Goal: Transaction & Acquisition: Purchase product/service

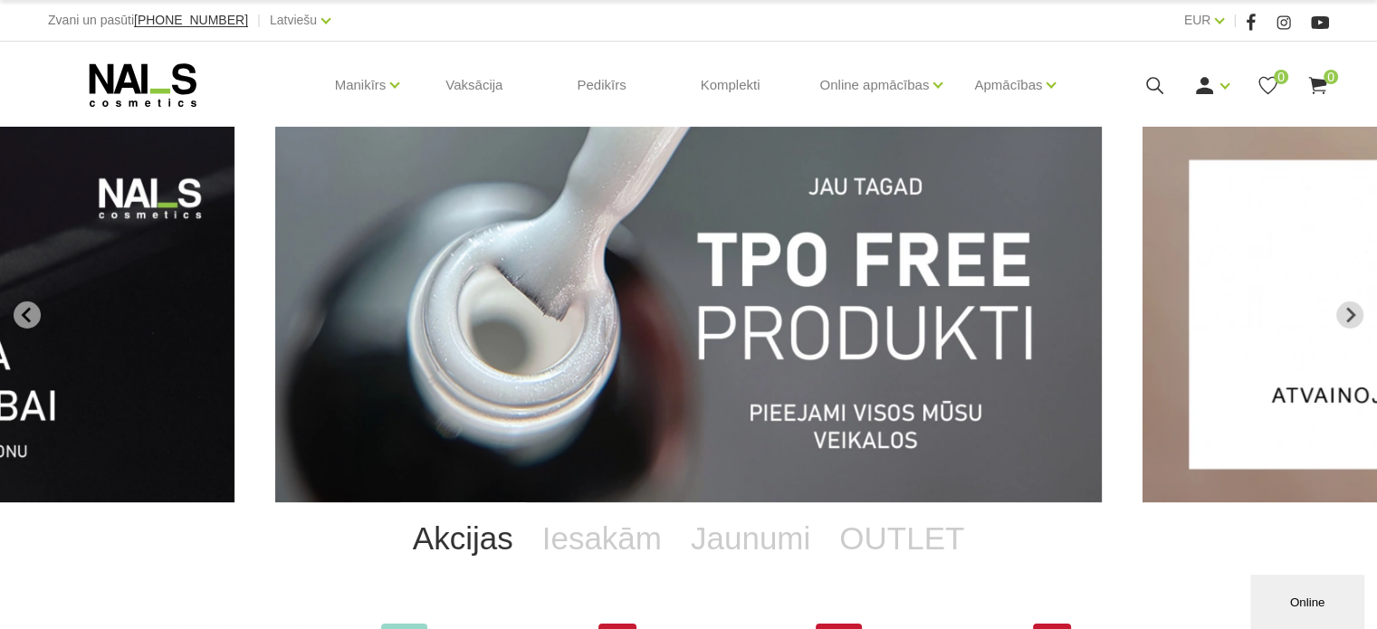
click at [934, 288] on img "1 of 12" at bounding box center [688, 315] width 826 height 376
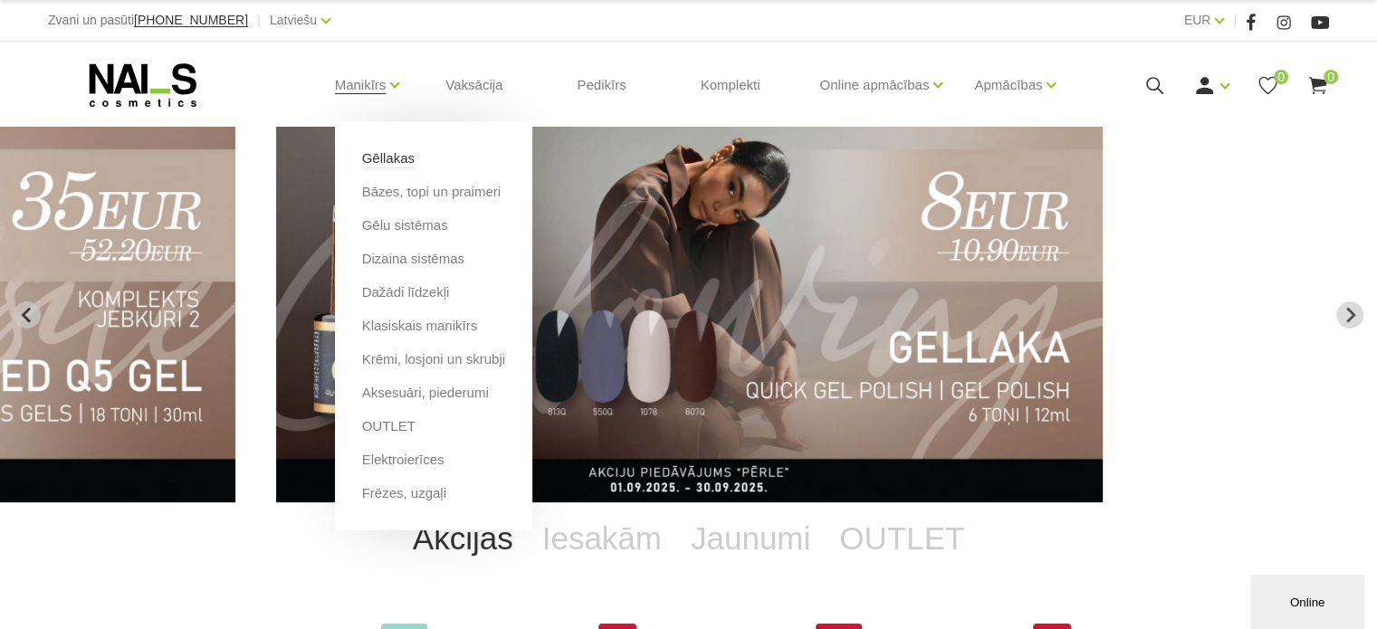
click at [373, 152] on link "Gēllakas" at bounding box center [388, 158] width 52 height 20
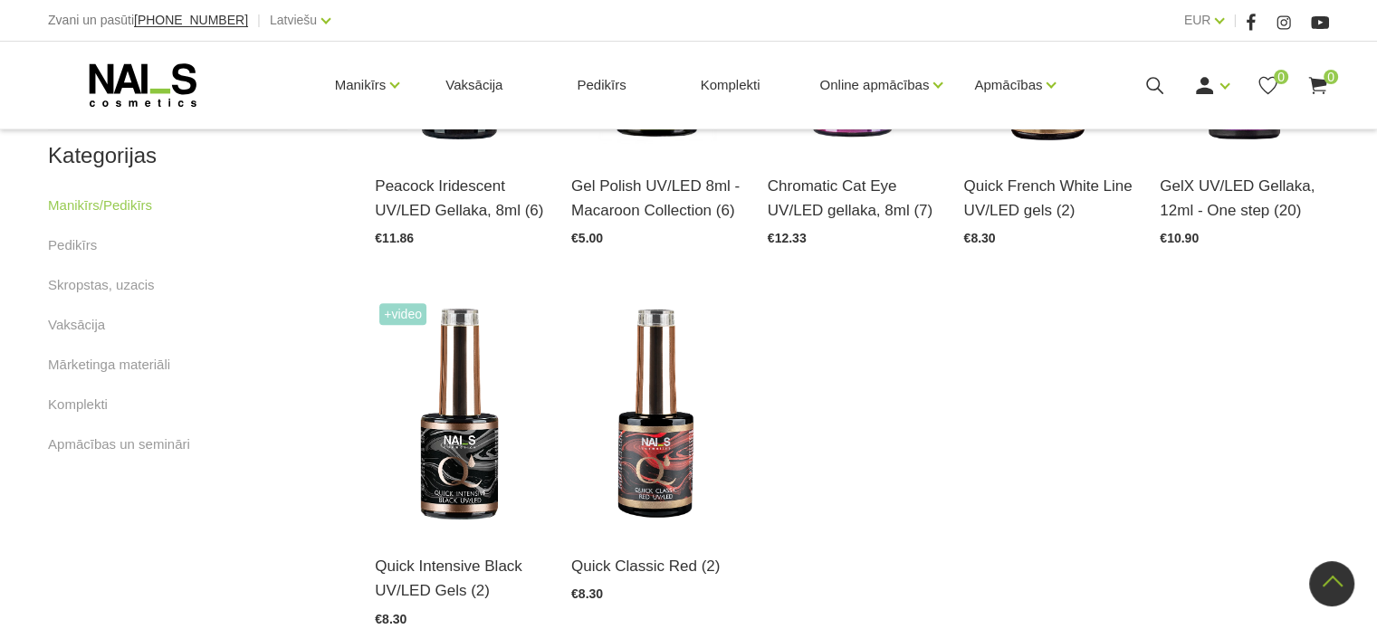
scroll to position [1016, 0]
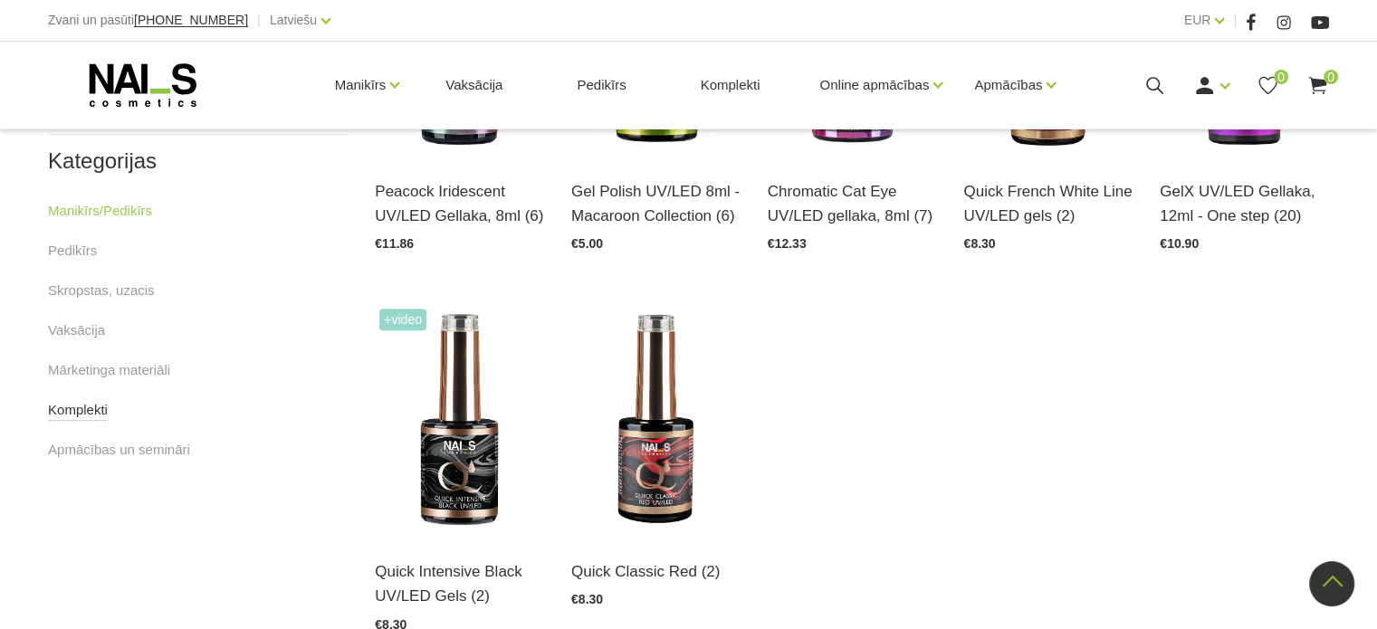
click at [94, 402] on link "Komplekti" at bounding box center [78, 410] width 60 height 22
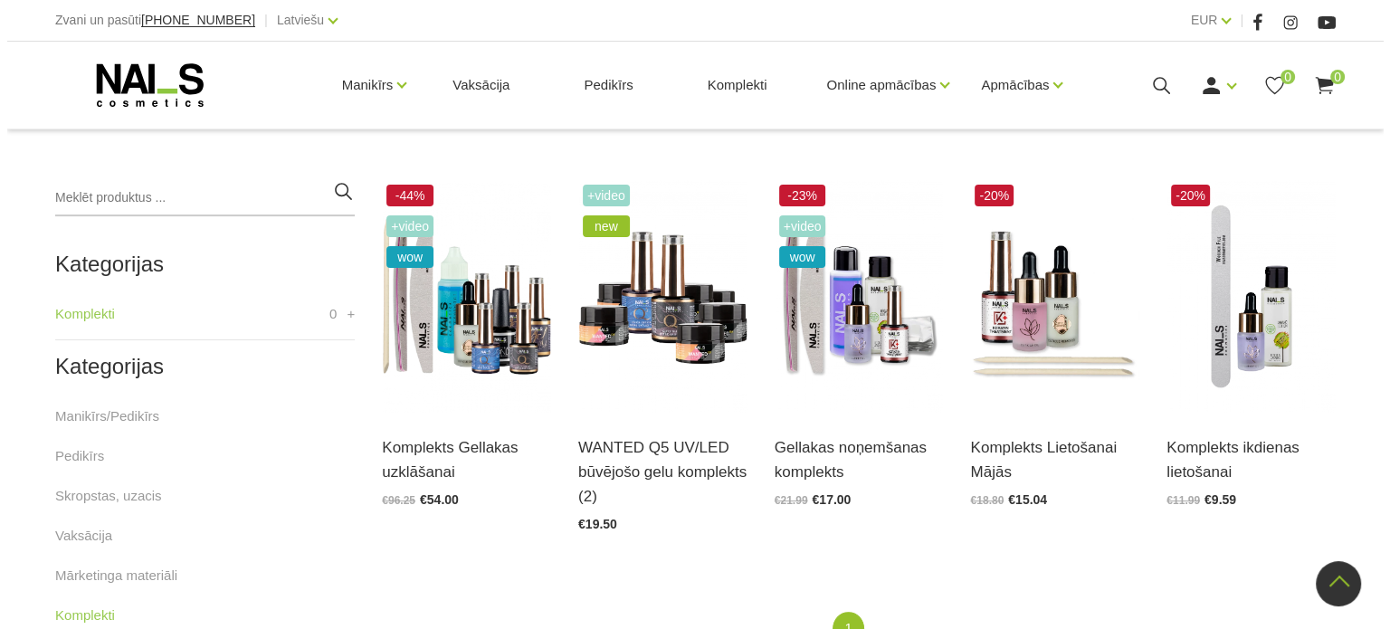
scroll to position [378, 0]
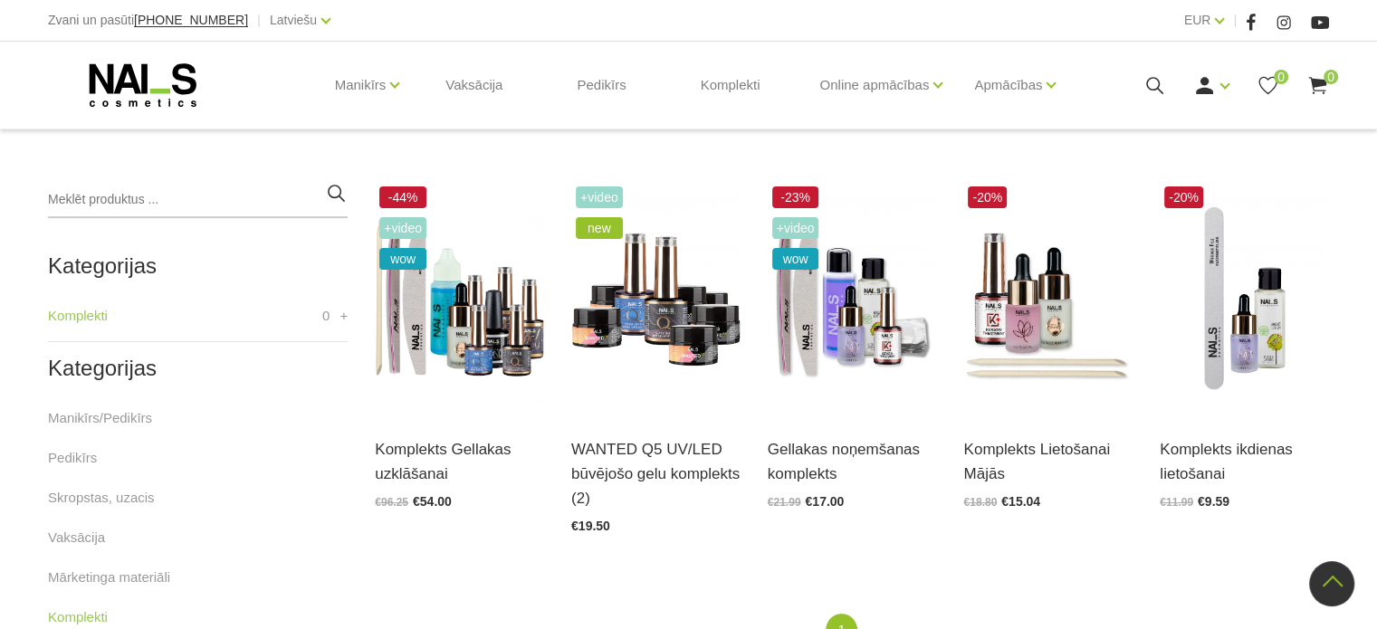
click at [1161, 78] on icon at bounding box center [1154, 85] width 23 height 23
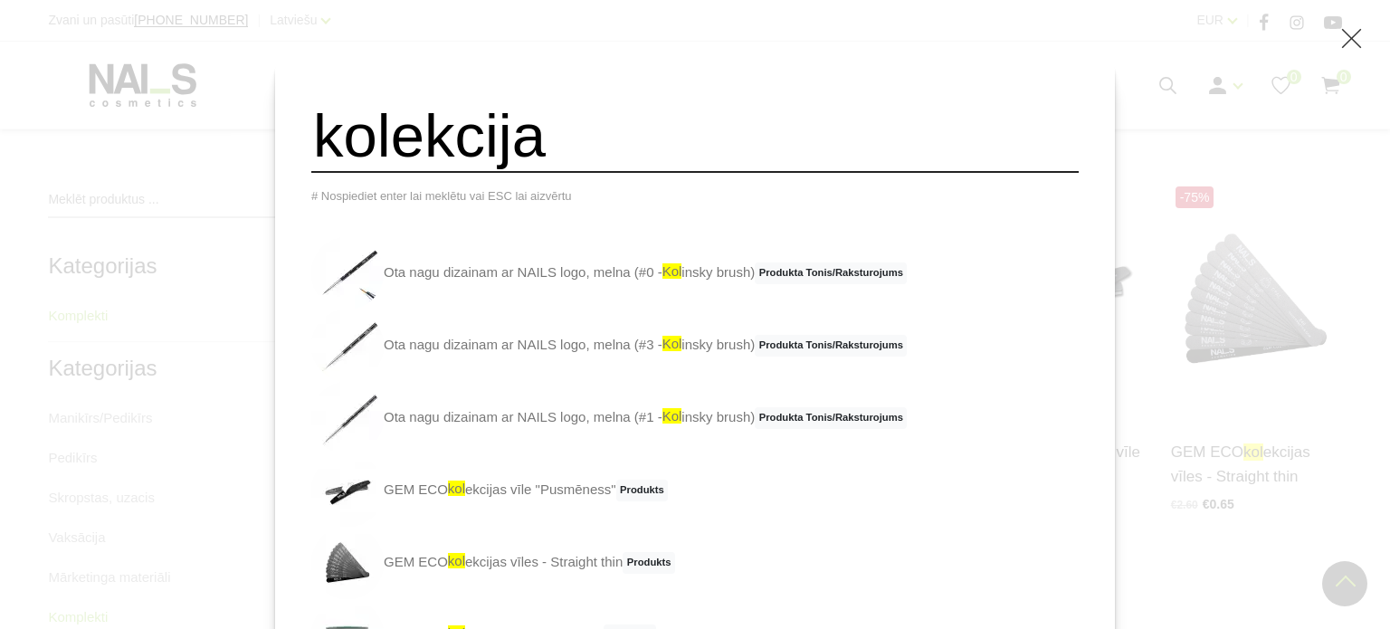
type input "kolekcija"
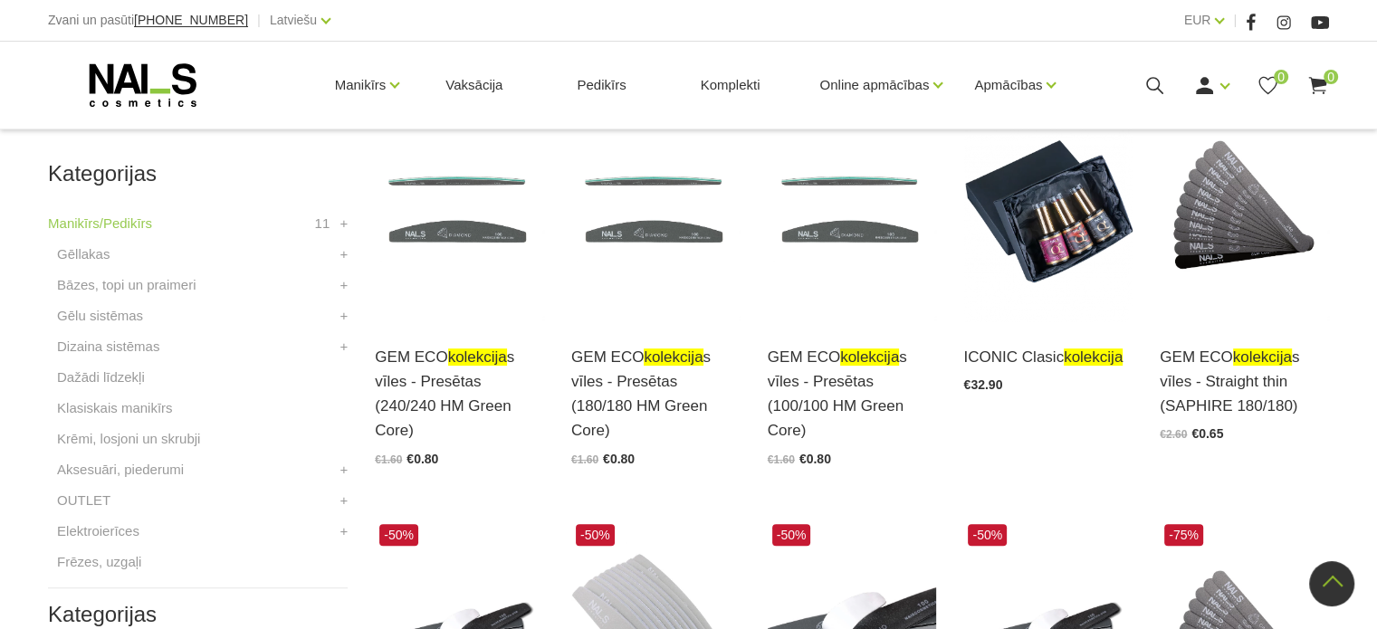
scroll to position [490, 0]
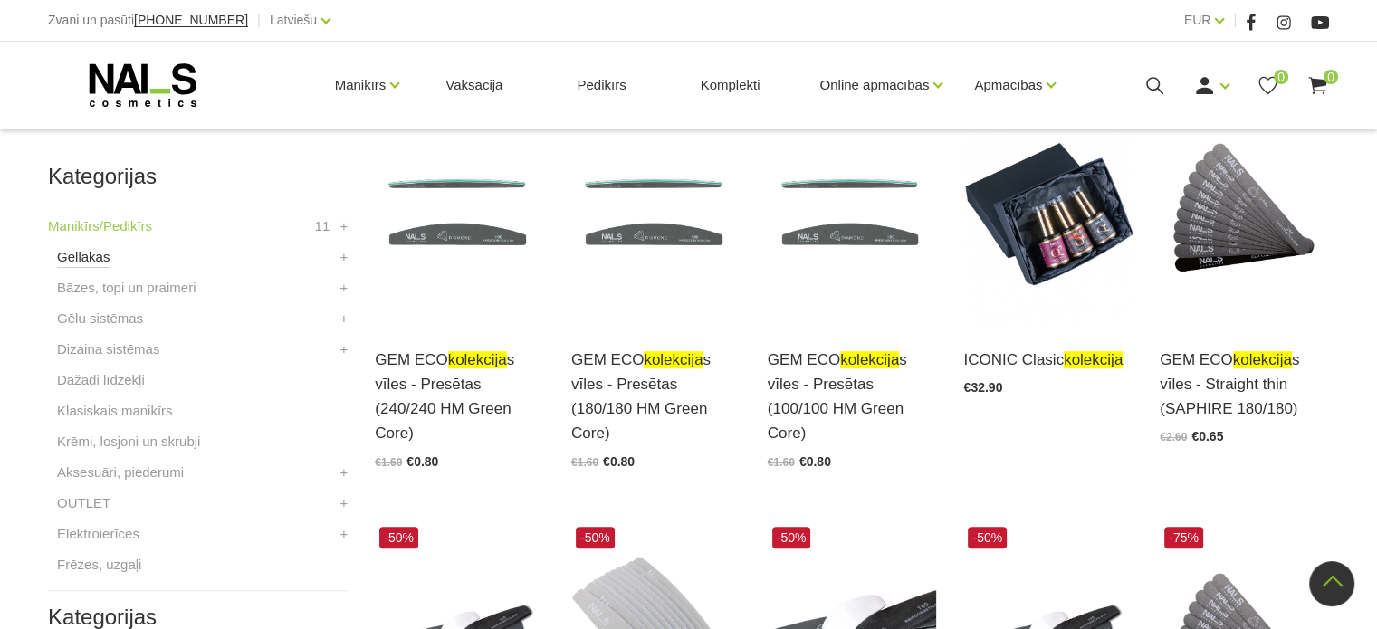
click at [88, 251] on link "Gēllakas" at bounding box center [83, 257] width 52 height 22
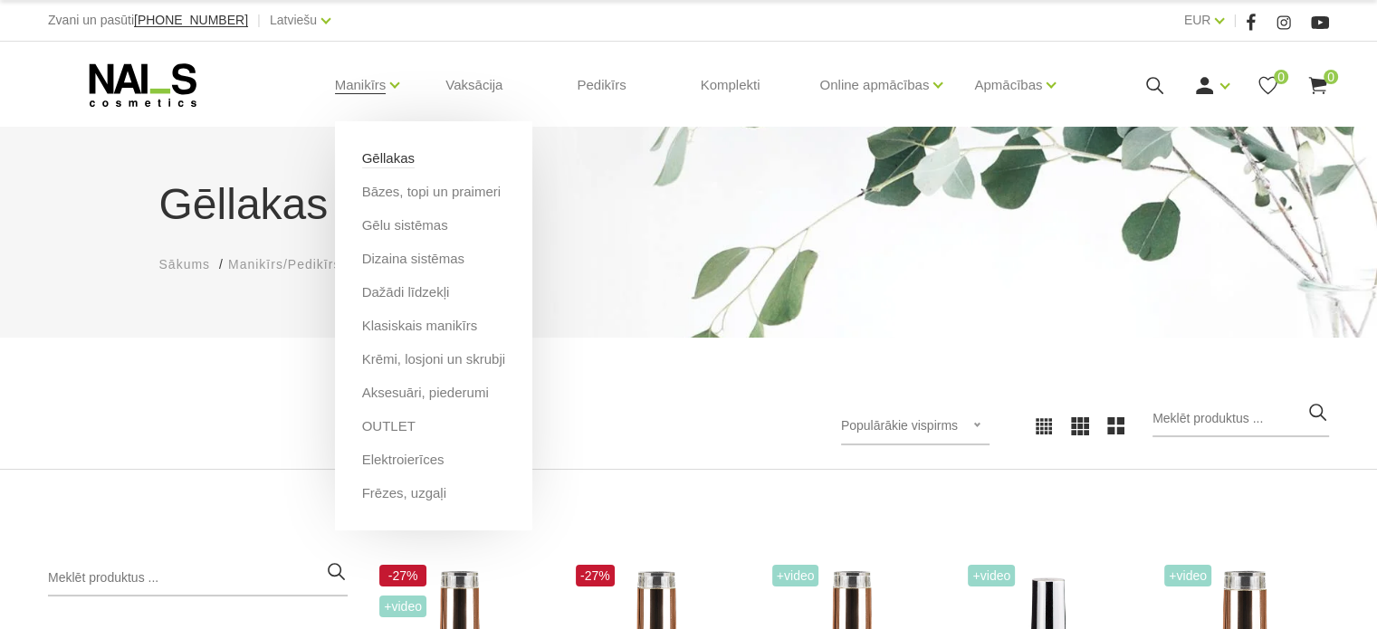
click at [386, 156] on link "Gēllakas" at bounding box center [388, 158] width 52 height 20
click at [391, 419] on link "OUTLET" at bounding box center [388, 426] width 53 height 20
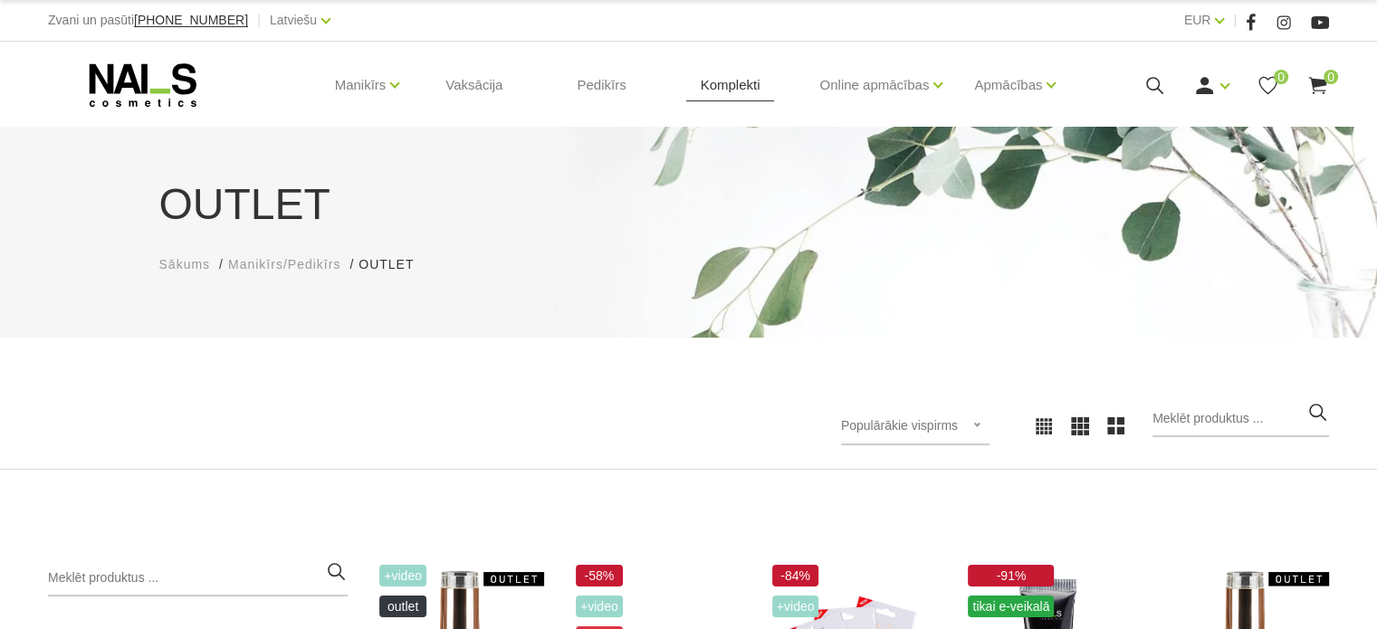
click at [728, 101] on link "Komplekti" at bounding box center [730, 85] width 89 height 87
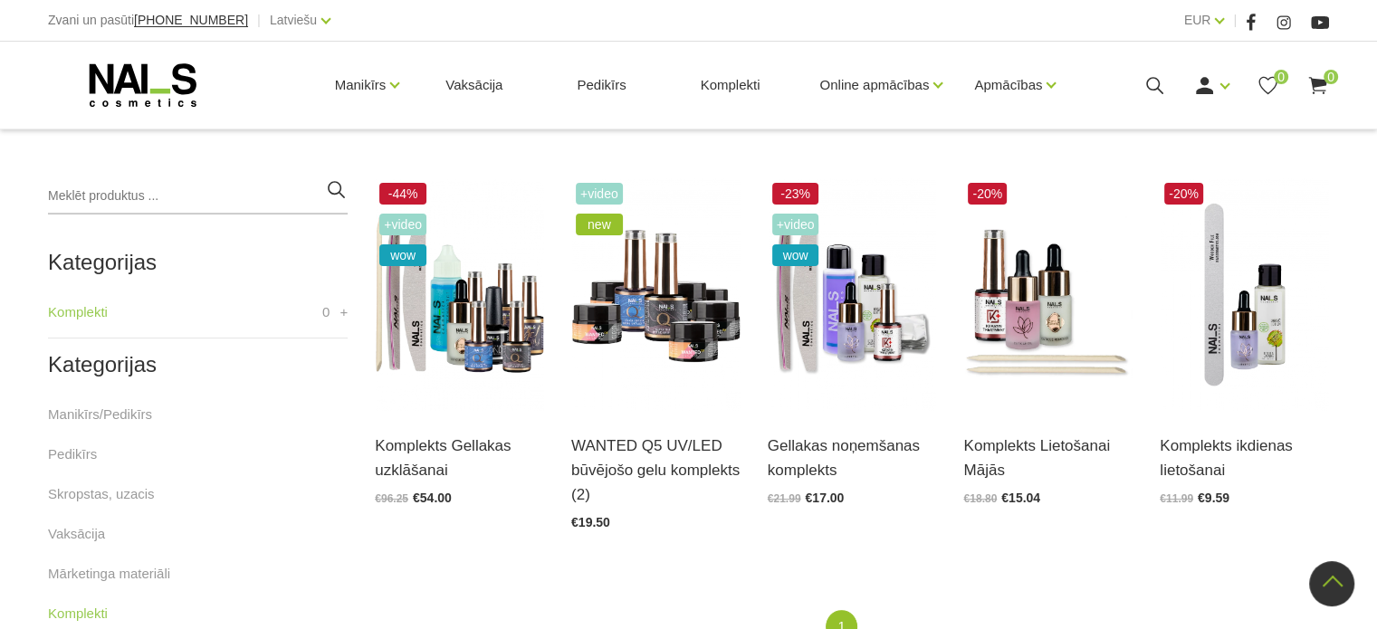
scroll to position [373, 0]
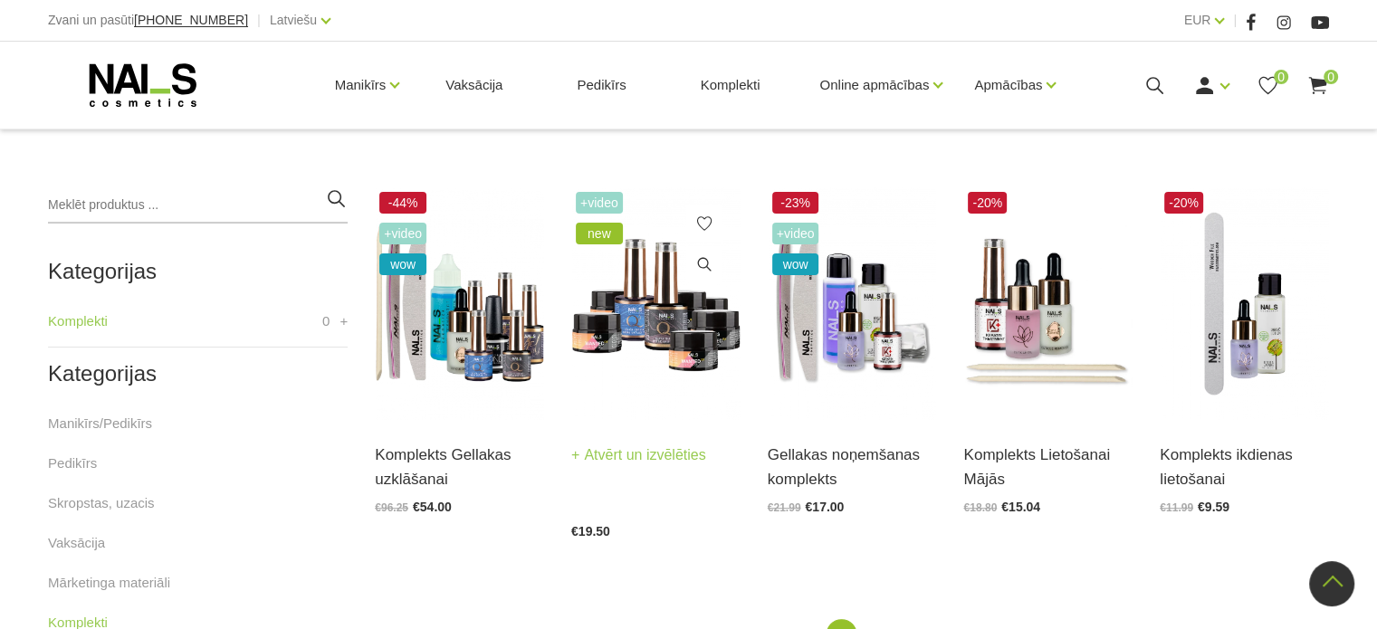
click at [691, 308] on img at bounding box center [655, 303] width 169 height 233
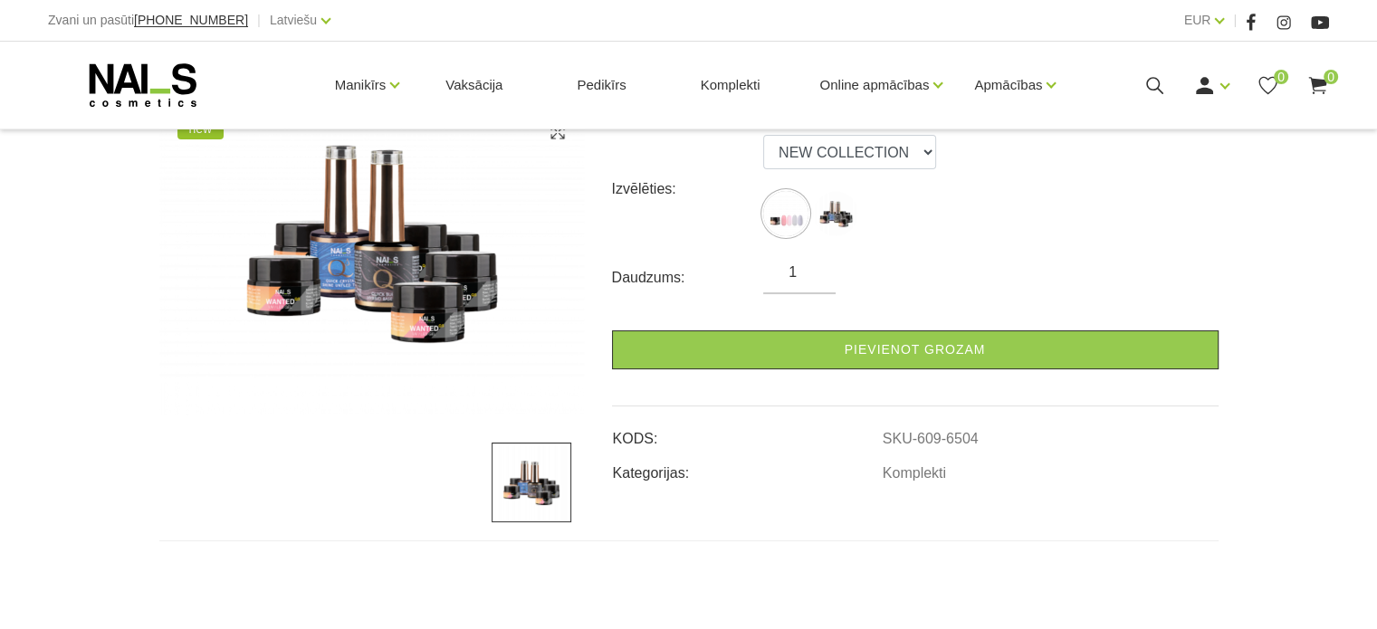
scroll to position [315, 0]
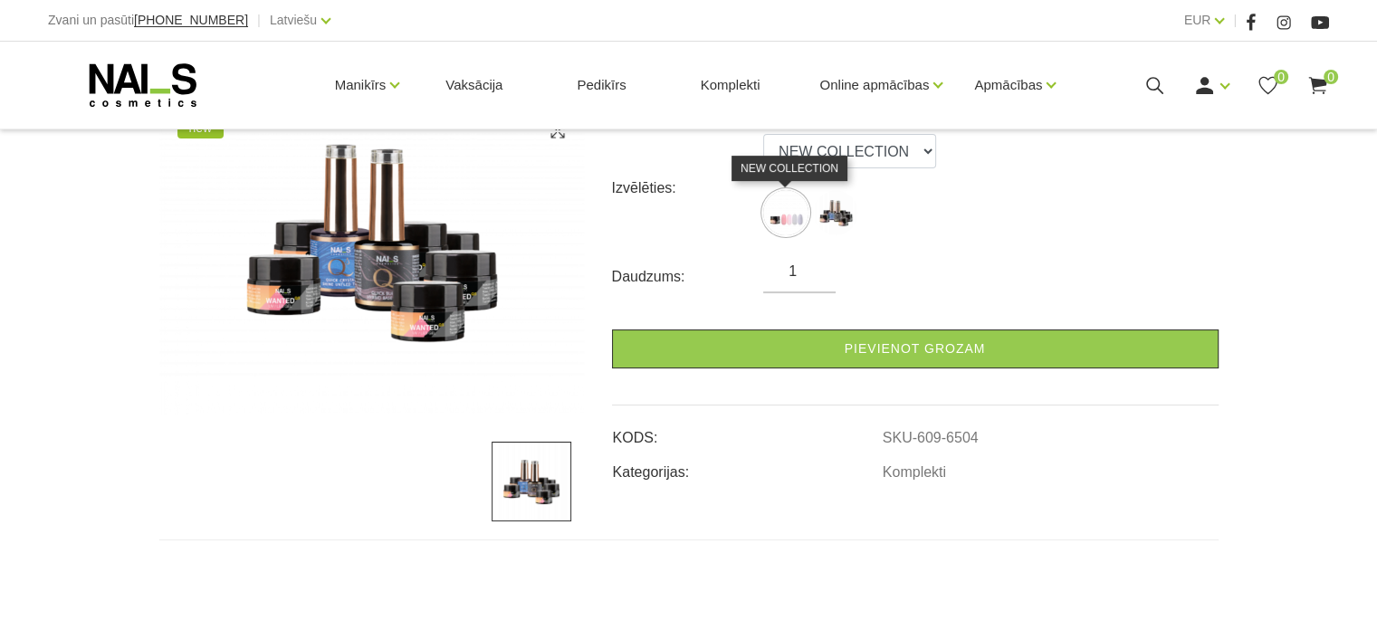
click at [789, 203] on img at bounding box center [785, 212] width 45 height 45
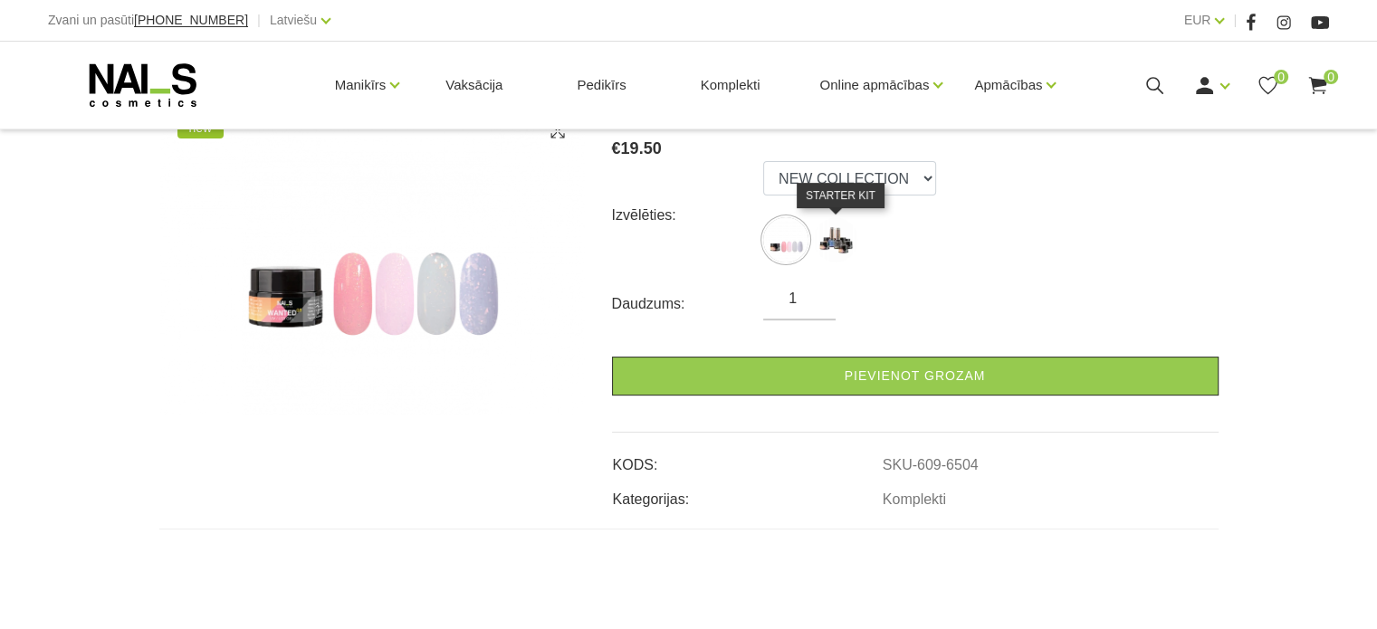
click at [825, 243] on img at bounding box center [835, 239] width 45 height 45
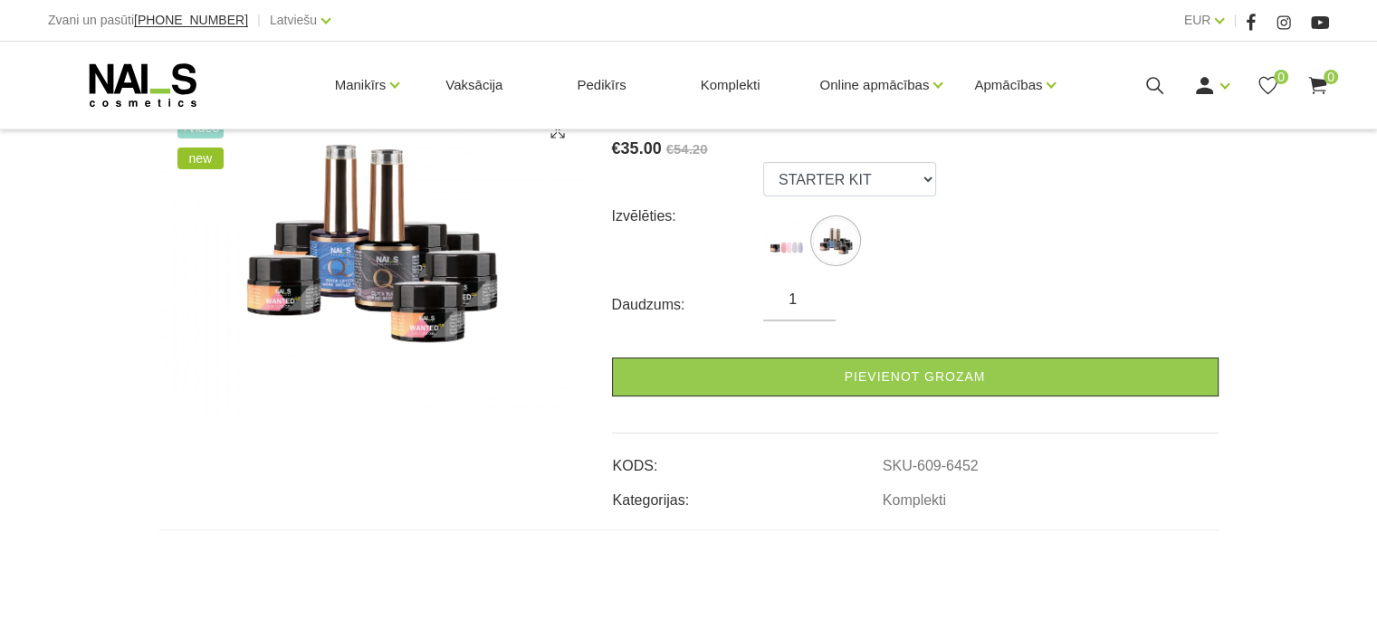
scroll to position [230, 0]
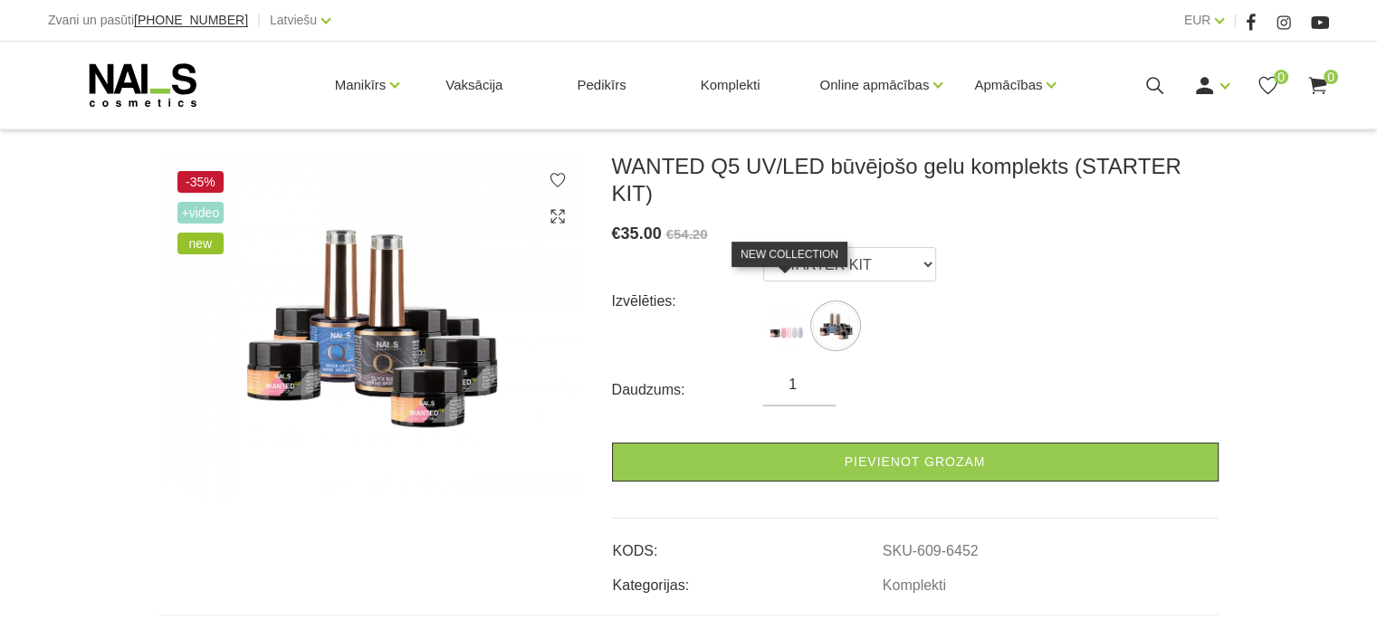
click at [790, 309] on img at bounding box center [785, 325] width 45 height 45
select select "6504"
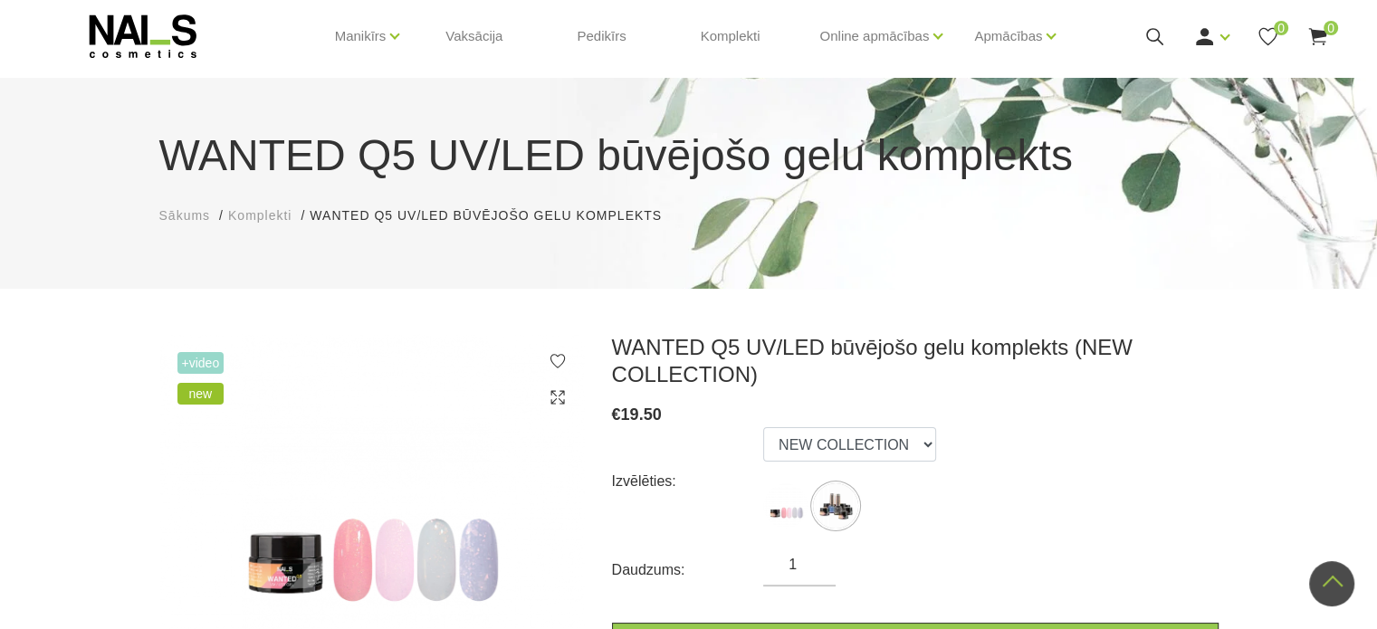
scroll to position [0, 0]
